Goal: Information Seeking & Learning: Learn about a topic

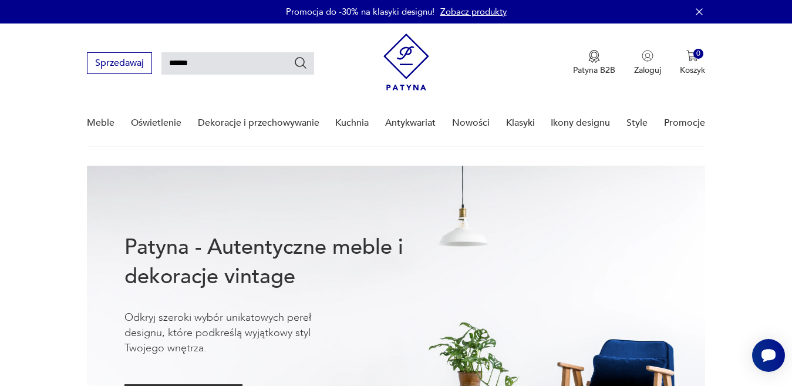
type input "******"
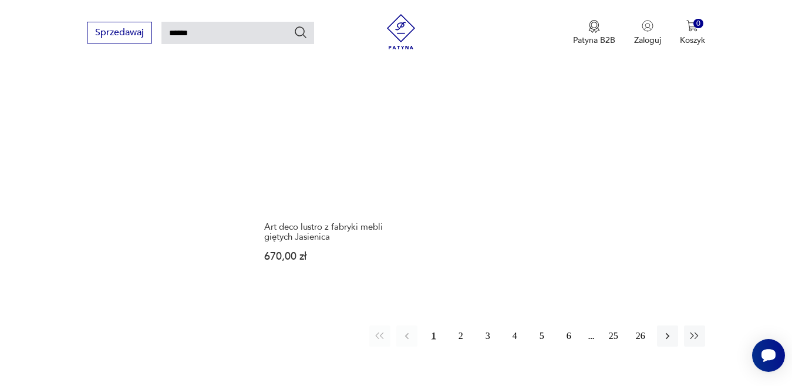
scroll to position [1376, 0]
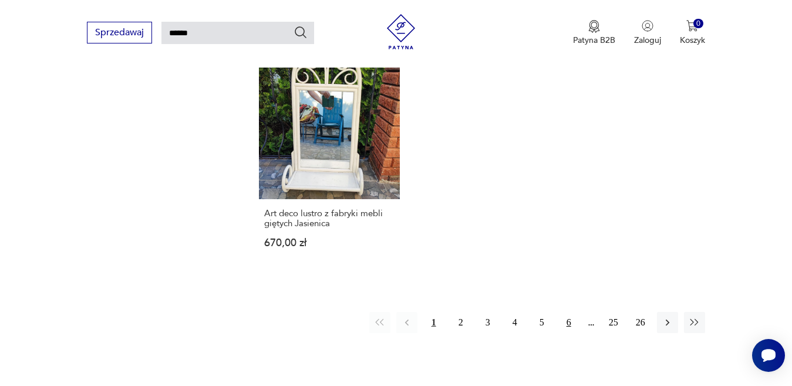
click at [568, 312] on button "6" at bounding box center [568, 322] width 21 height 21
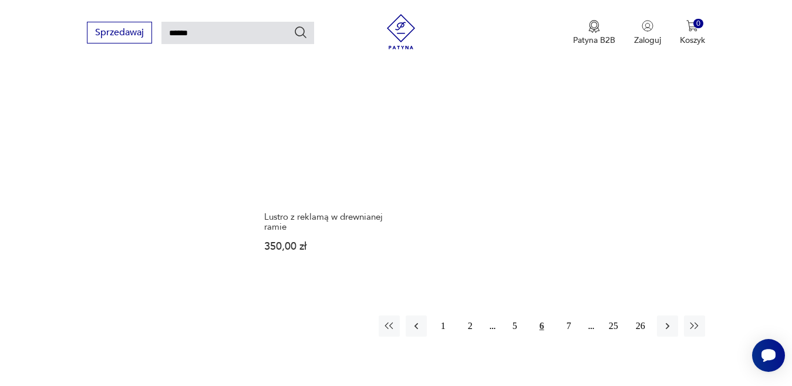
scroll to position [1406, 0]
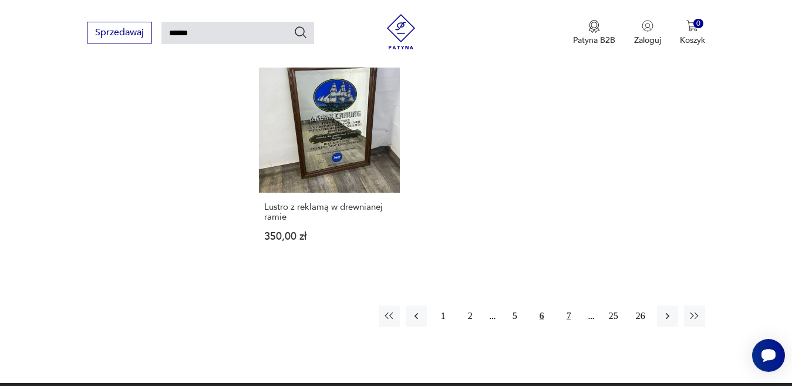
click at [569, 305] on button "7" at bounding box center [568, 315] width 21 height 21
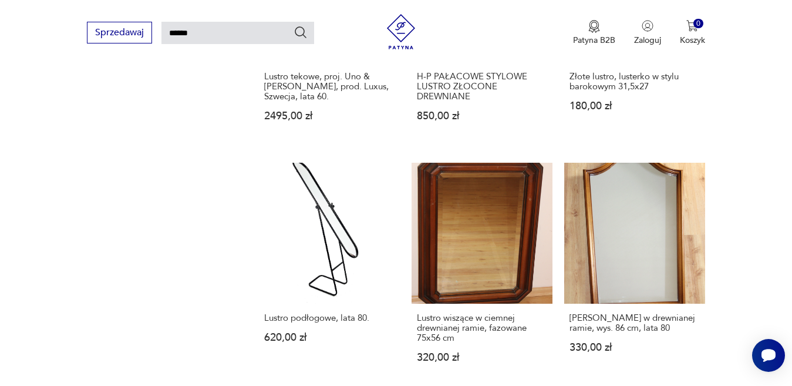
scroll to position [1094, 0]
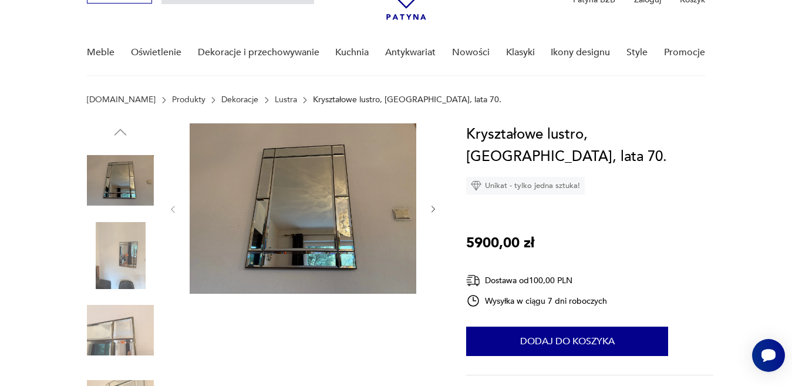
click at [118, 333] on img at bounding box center [120, 329] width 67 height 67
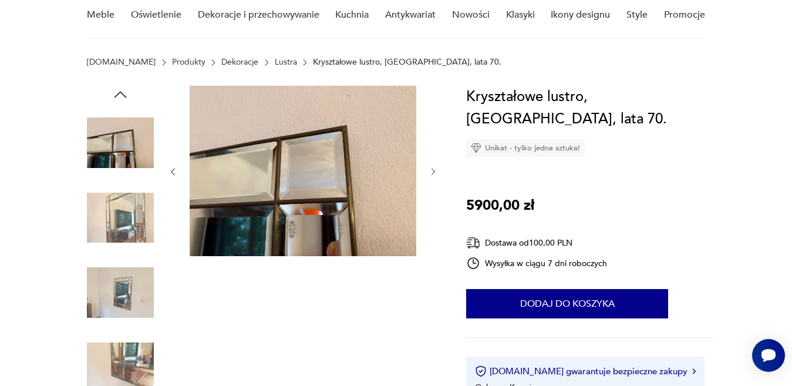
scroll to position [129, 0]
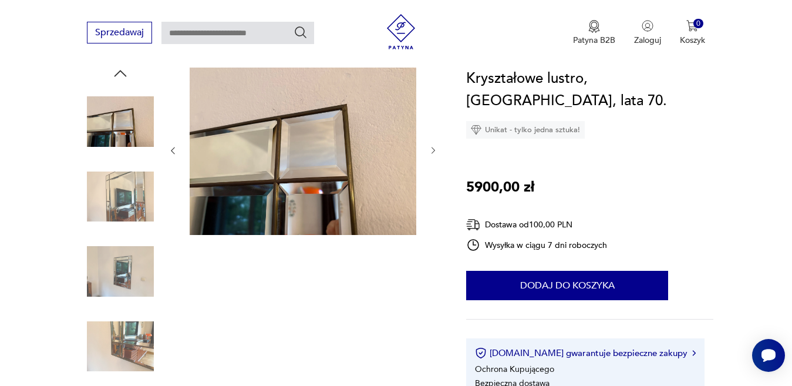
click at [136, 335] on img at bounding box center [120, 346] width 67 height 67
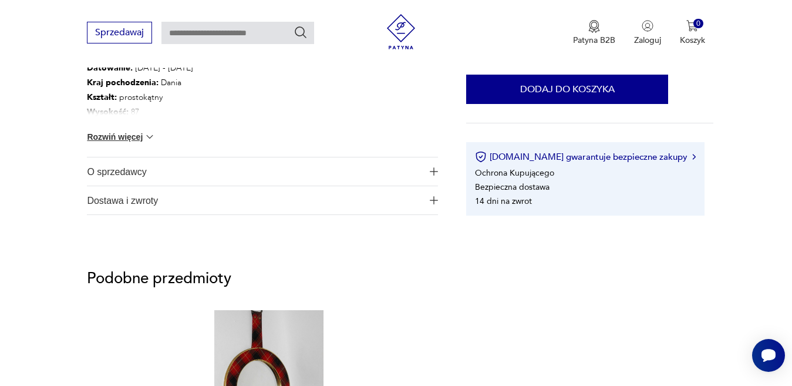
scroll to position [682, 0]
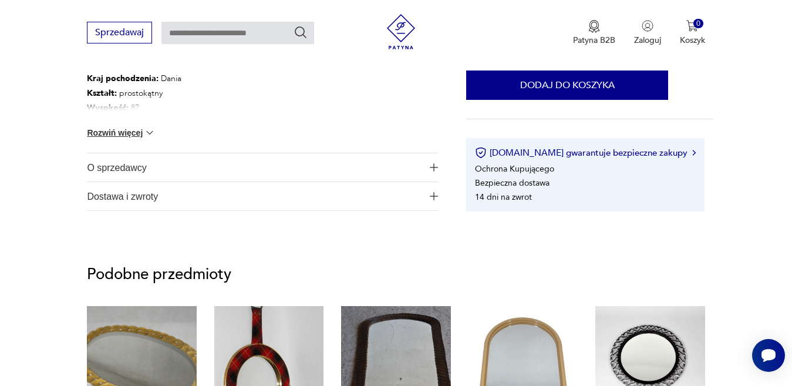
click at [435, 167] on img "button" at bounding box center [434, 167] width 8 height 8
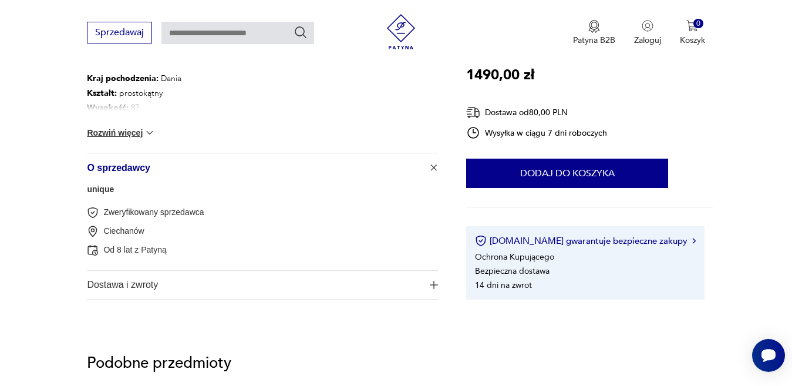
click at [109, 191] on link "unique" at bounding box center [100, 188] width 27 height 9
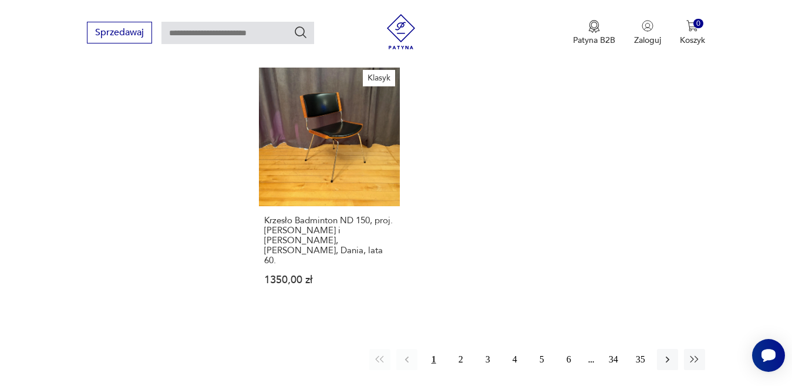
scroll to position [1549, 0]
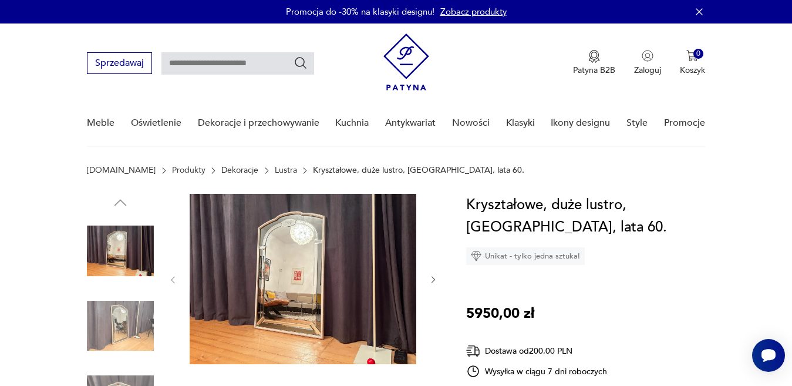
click at [293, 239] on img at bounding box center [303, 279] width 227 height 170
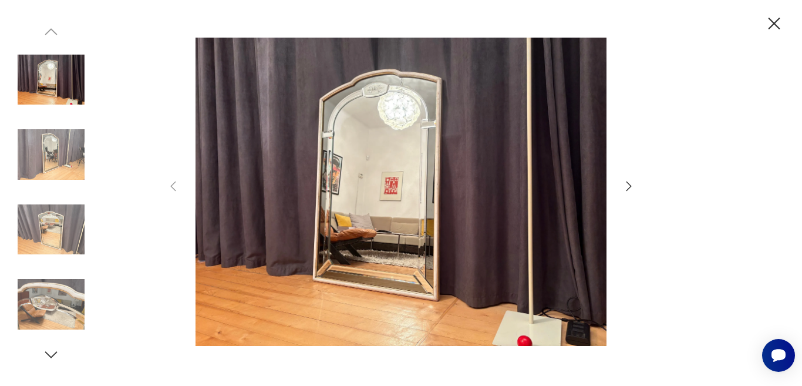
click at [436, 127] on img at bounding box center [401, 192] width 418 height 309
click at [628, 189] on icon "button" at bounding box center [628, 185] width 5 height 9
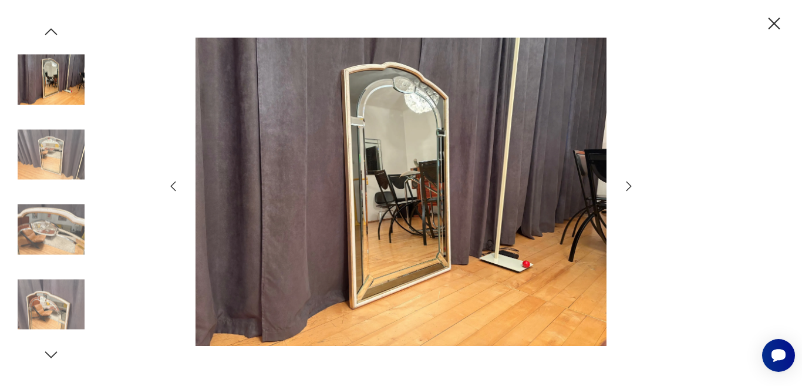
click at [628, 189] on icon "button" at bounding box center [628, 185] width 5 height 9
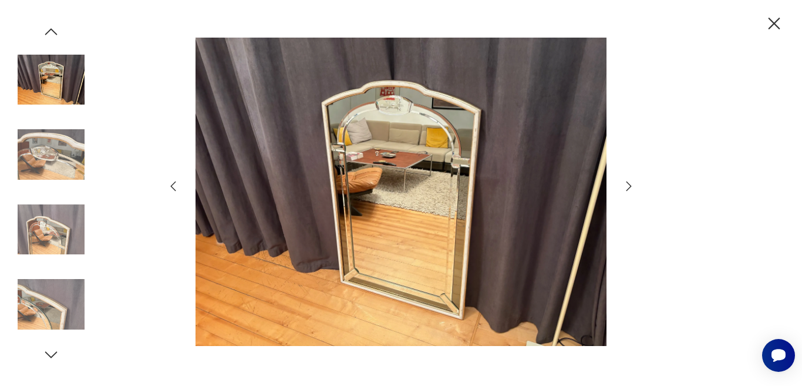
click at [628, 189] on icon "button" at bounding box center [628, 185] width 5 height 9
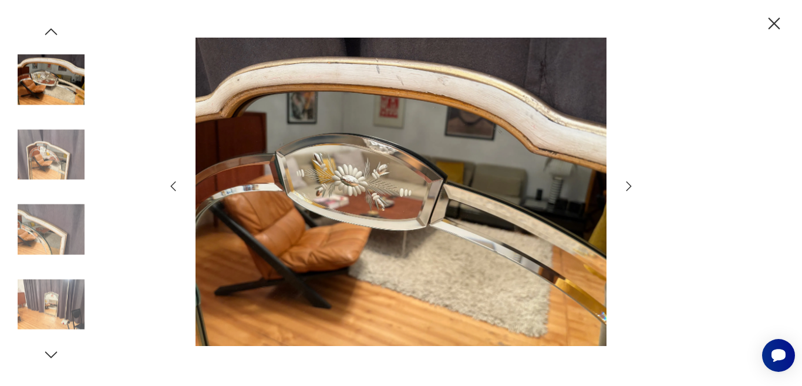
click at [628, 189] on icon "button" at bounding box center [628, 185] width 5 height 9
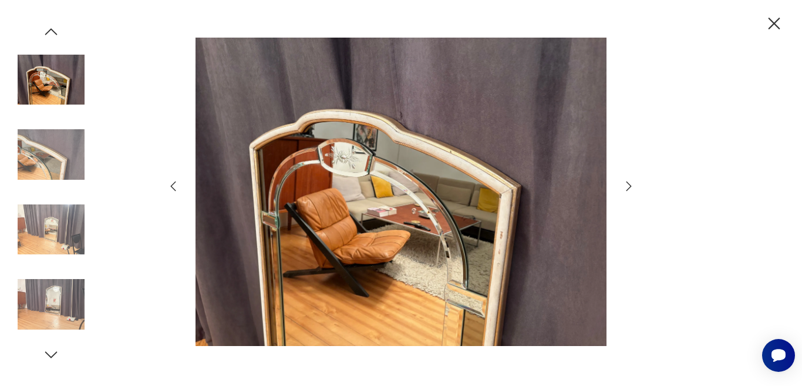
click at [628, 189] on icon "button" at bounding box center [628, 185] width 5 height 9
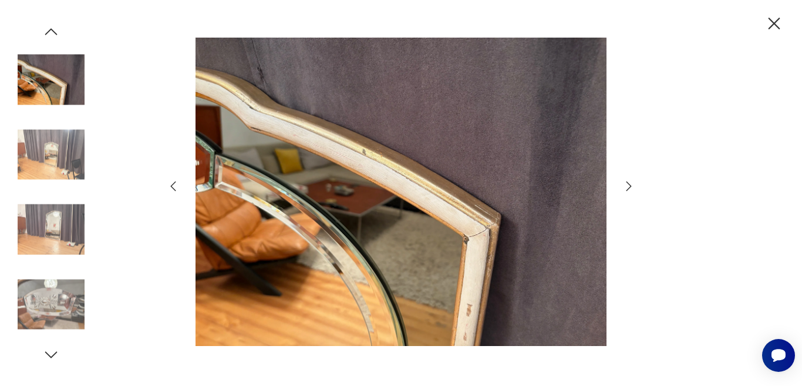
click at [628, 189] on icon "button" at bounding box center [628, 185] width 5 height 9
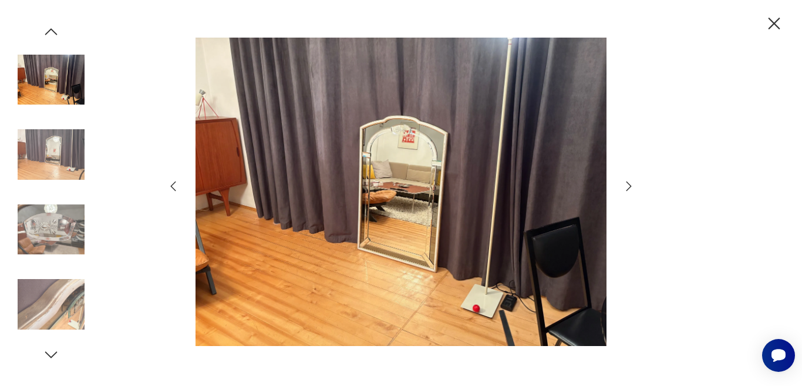
click at [628, 189] on icon "button" at bounding box center [628, 185] width 5 height 9
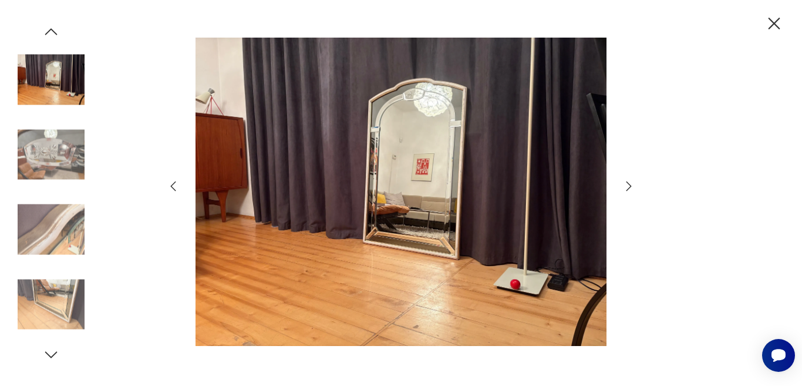
click at [628, 189] on icon "button" at bounding box center [628, 185] width 5 height 9
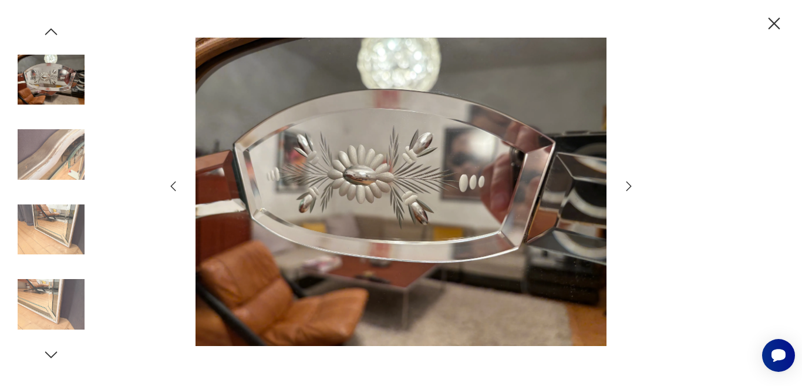
click at [628, 189] on icon "button" at bounding box center [628, 185] width 5 height 9
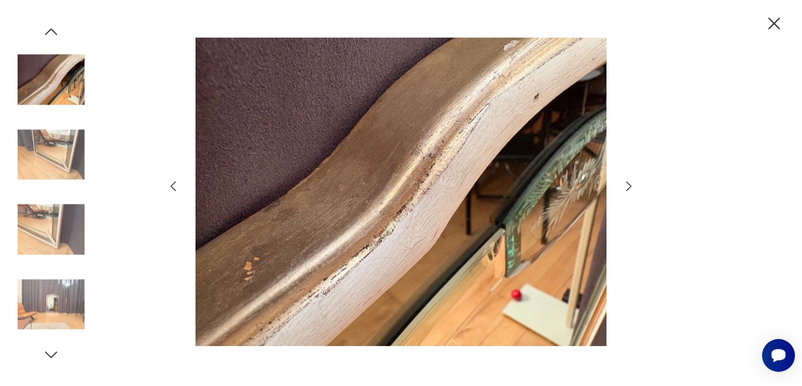
click at [628, 189] on icon "button" at bounding box center [628, 185] width 5 height 9
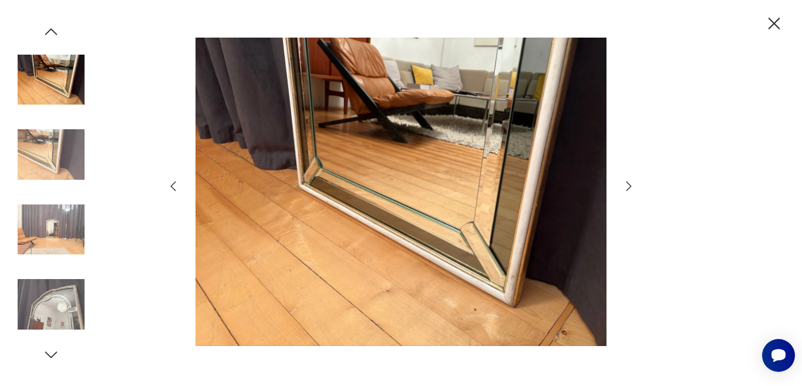
click at [628, 189] on icon "button" at bounding box center [628, 185] width 5 height 9
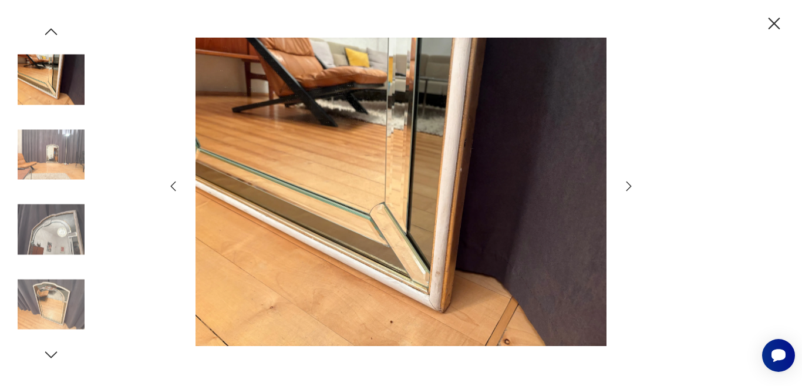
click at [628, 189] on icon "button" at bounding box center [628, 185] width 5 height 9
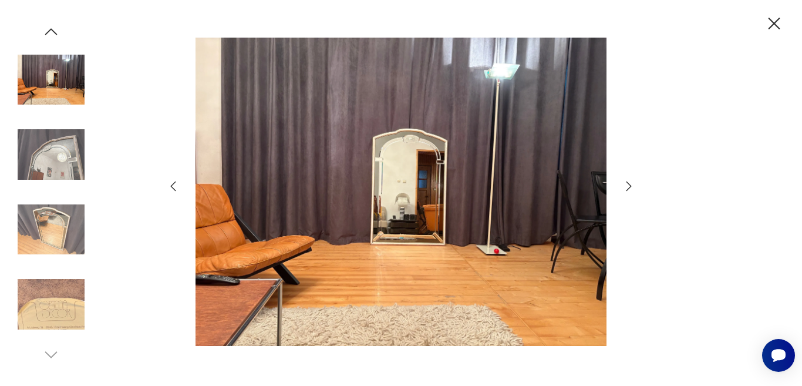
click at [628, 189] on icon "button" at bounding box center [628, 185] width 5 height 9
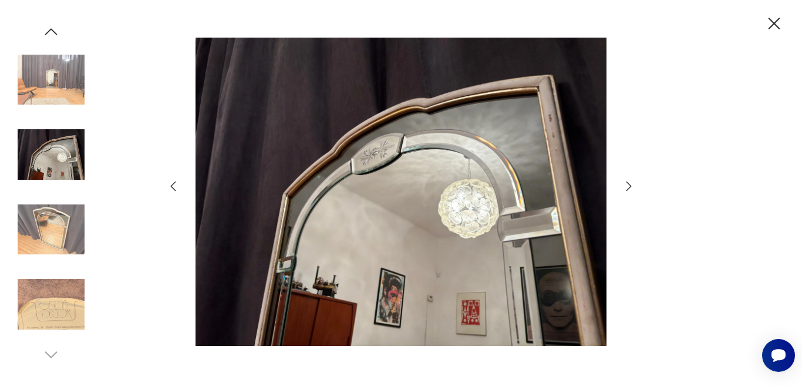
click at [628, 189] on icon "button" at bounding box center [628, 185] width 5 height 9
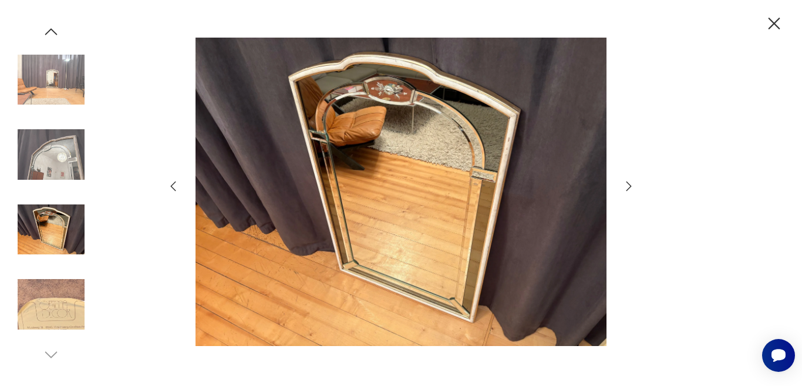
click at [777, 25] on icon "button" at bounding box center [774, 24] width 12 height 12
